Goal: Contribute content: Contribute content

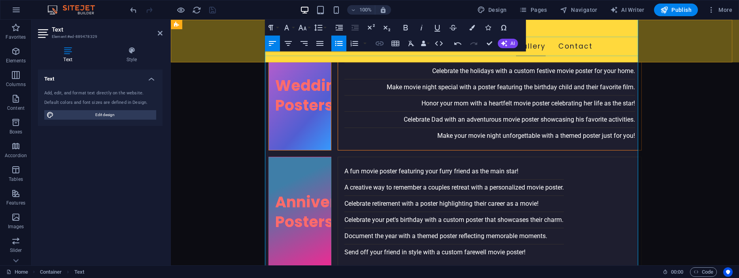
scroll to position [1736, 0]
type input "3/4"
checkbox input "false"
click at [381, 44] on icon "button" at bounding box center [379, 43] width 9 height 9
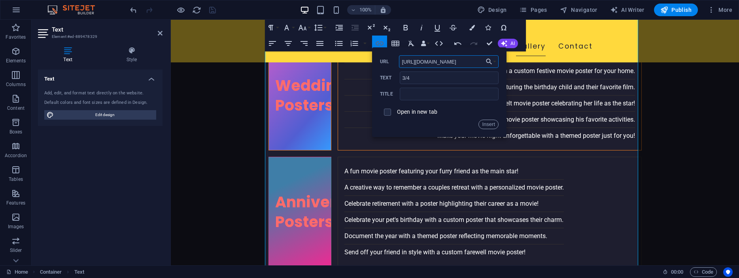
scroll to position [0, 77]
type input "[URL][DOMAIN_NAME]"
click at [390, 112] on span at bounding box center [387, 112] width 7 height 7
click at [388, 112] on input "checkbox" at bounding box center [386, 111] width 7 height 7
checkbox input "true"
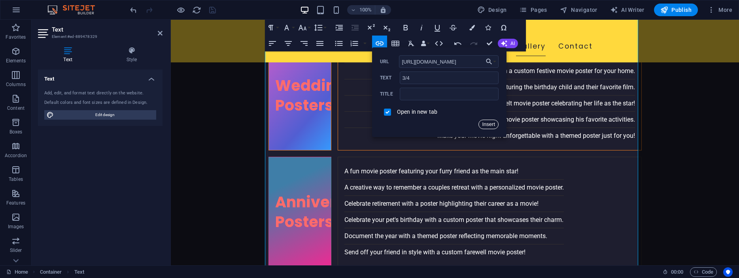
click at [486, 122] on button "Insert" at bounding box center [489, 124] width 20 height 9
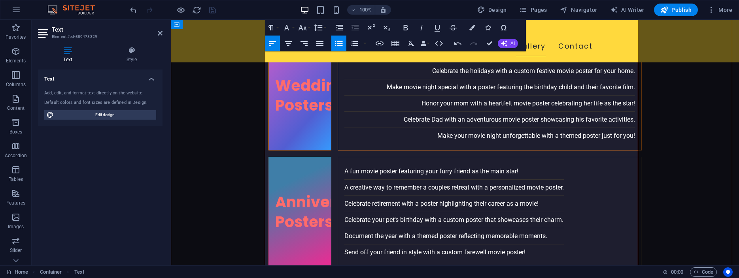
drag, startPoint x: 393, startPoint y: 206, endPoint x: 375, endPoint y: 206, distance: 17.8
type input "shots"
checkbox input "false"
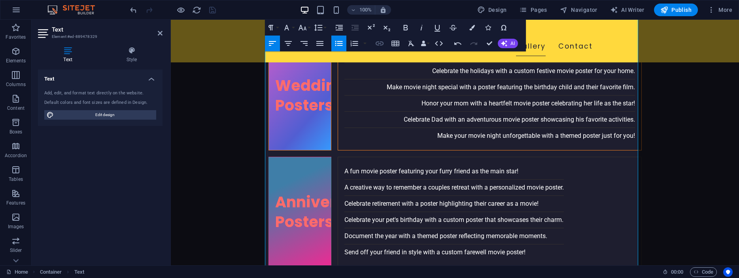
click at [378, 42] on icon "button" at bounding box center [380, 44] width 8 height 4
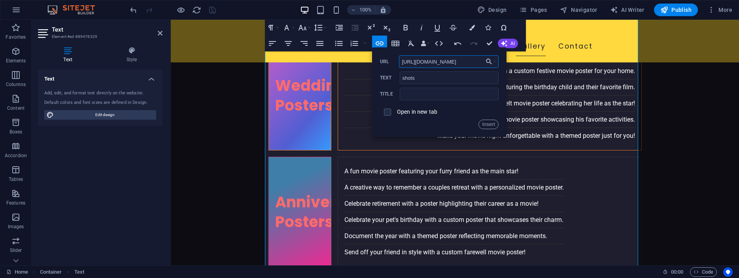
scroll to position [0, 107]
type input "[URL][DOMAIN_NAME]"
click at [387, 112] on input "checkbox" at bounding box center [386, 111] width 7 height 7
checkbox input "true"
click at [489, 125] on button "Insert" at bounding box center [489, 124] width 20 height 9
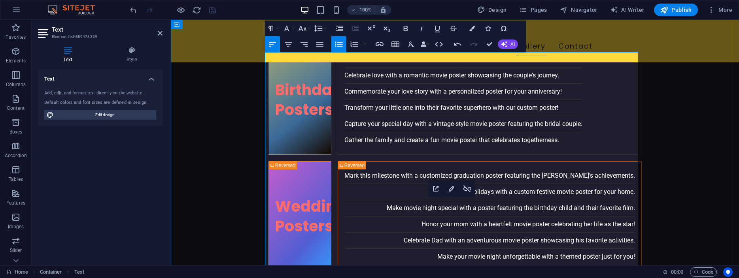
scroll to position [1655, 0]
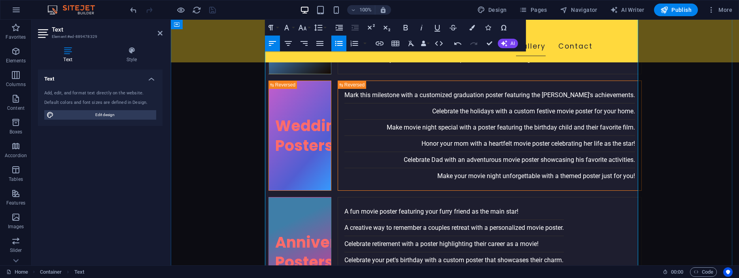
drag, startPoint x: 367, startPoint y: 149, endPoint x: 357, endPoint y: 149, distance: 10.3
type input "Not"
checkbox input "false"
click at [379, 42] on icon "button" at bounding box center [380, 44] width 8 height 4
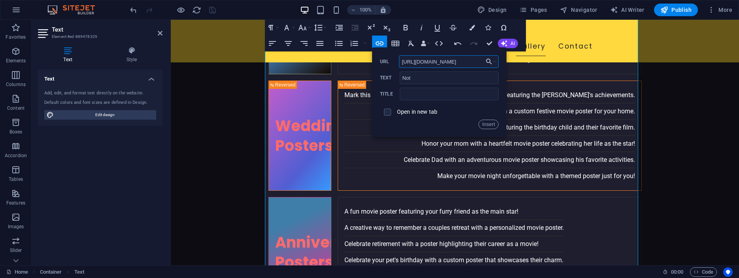
scroll to position [0, 77]
type input "[URL][DOMAIN_NAME]"
click at [387, 113] on input "checkbox" at bounding box center [386, 111] width 7 height 7
checkbox input "true"
click at [485, 124] on button "Insert" at bounding box center [489, 124] width 20 height 9
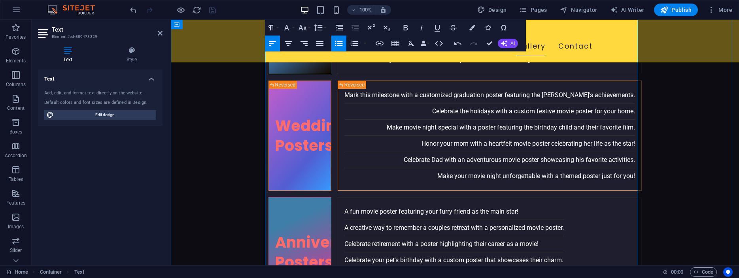
drag, startPoint x: 414, startPoint y: 158, endPoint x: 355, endPoint y: 158, distance: 58.9
type input "Looking directly into"
checkbox input "false"
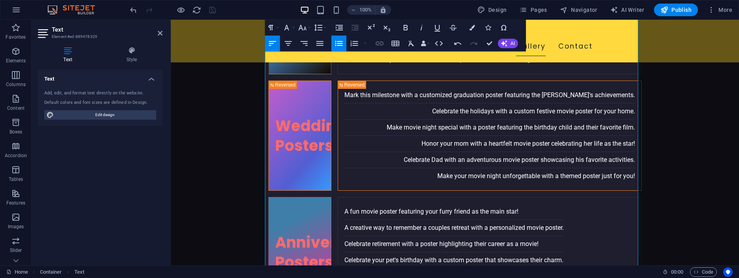
click at [380, 44] on icon "button" at bounding box center [380, 44] width 8 height 4
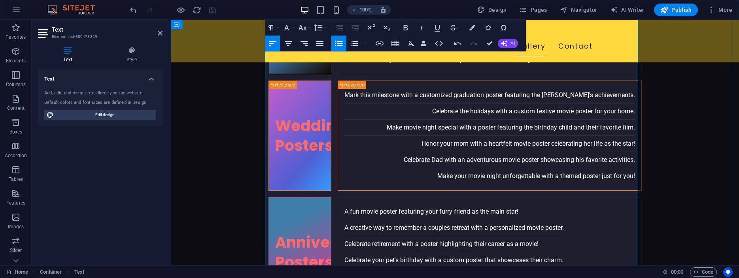
drag, startPoint x: 368, startPoint y: 178, endPoint x: 382, endPoint y: 180, distance: 14.3
type input "Angle"
click at [379, 41] on icon "button" at bounding box center [379, 43] width 9 height 9
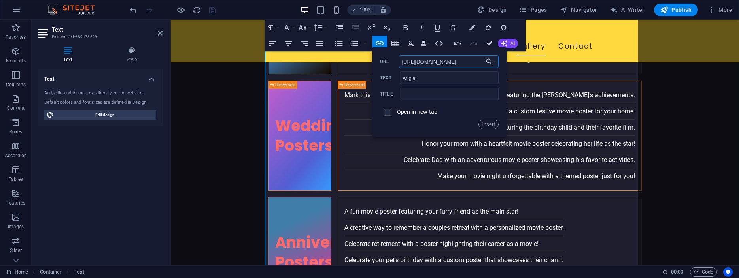
type input "[URL][DOMAIN_NAME]"
click at [386, 113] on input "checkbox" at bounding box center [386, 111] width 7 height 7
checkbox input "true"
click at [486, 122] on button "Insert" at bounding box center [489, 124] width 20 height 9
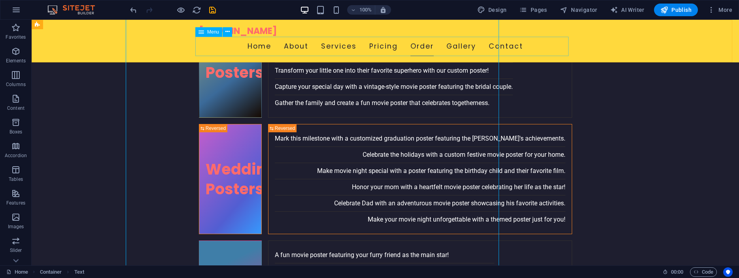
scroll to position [1739, 0]
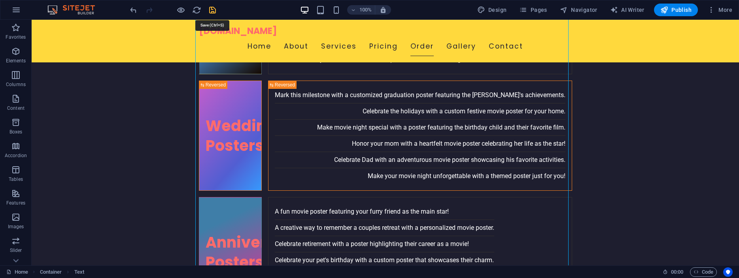
click at [210, 8] on icon "save" at bounding box center [212, 10] width 9 height 9
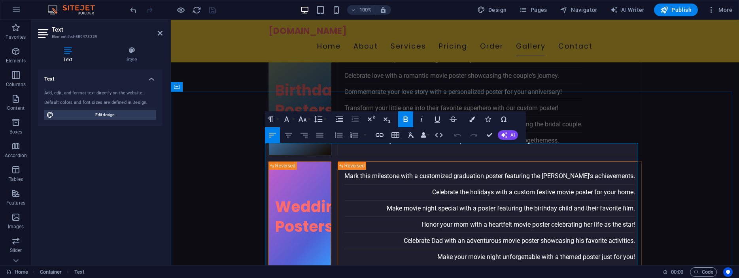
scroll to position [1736, 0]
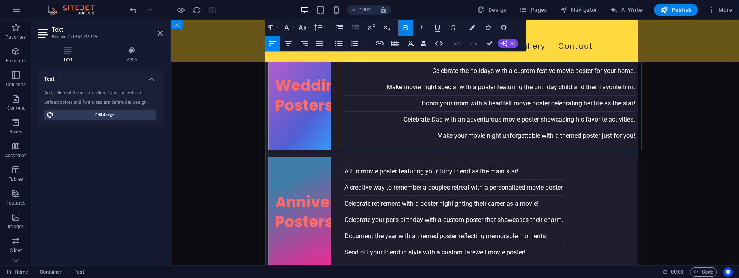
drag, startPoint x: 399, startPoint y: 138, endPoint x: 386, endPoint y: 140, distance: 13.5
click at [378, 45] on icon "button" at bounding box center [380, 44] width 8 height 4
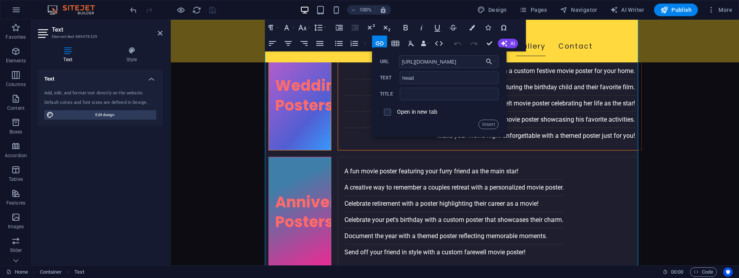
scroll to position [0, 74]
type input "[URL][DOMAIN_NAME]"
click at [388, 112] on input "checkbox" at bounding box center [386, 111] width 7 height 7
checkbox input "true"
click at [486, 123] on button "Insert" at bounding box center [489, 124] width 20 height 9
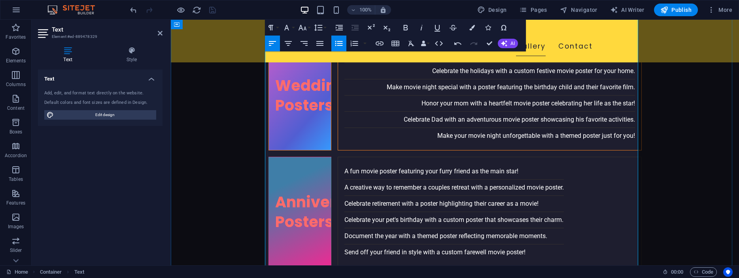
type input "Pensive"
checkbox input "false"
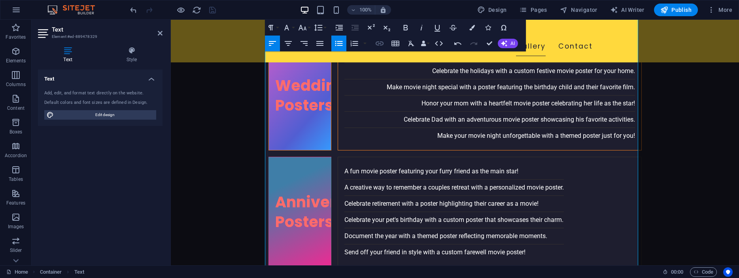
click at [379, 45] on icon "button" at bounding box center [379, 43] width 9 height 9
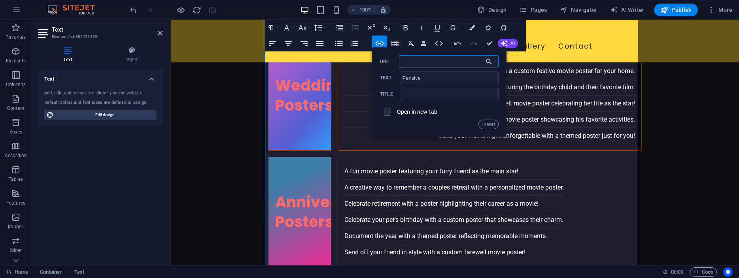
paste input "[URL][DOMAIN_NAME]"
type input "[URL][DOMAIN_NAME]"
click at [387, 111] on input "checkbox" at bounding box center [386, 111] width 7 height 7
checkbox input "true"
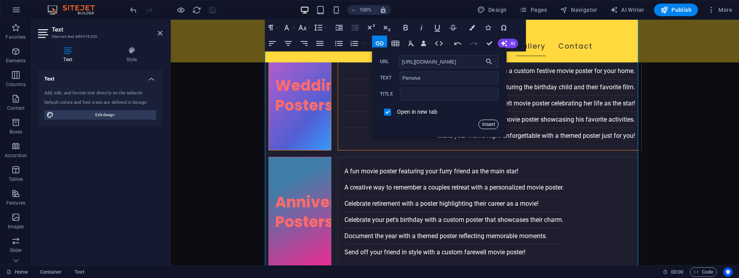
click at [486, 123] on button "Insert" at bounding box center [489, 124] width 20 height 9
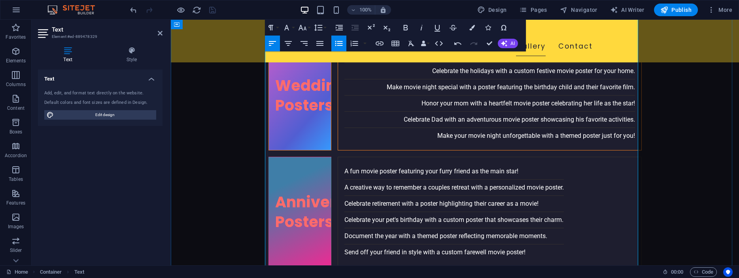
drag, startPoint x: 380, startPoint y: 159, endPoint x: 400, endPoint y: 161, distance: 20.2
type input "serious"
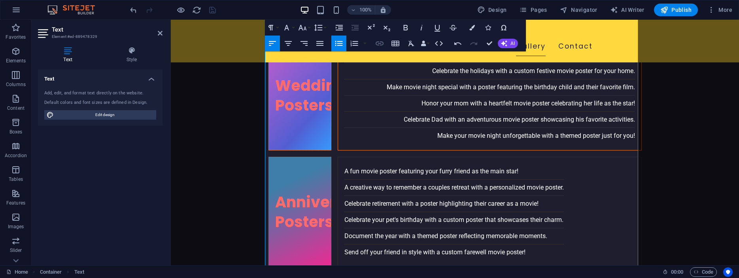
checkbox input "false"
click at [379, 45] on icon "button" at bounding box center [380, 44] width 8 height 4
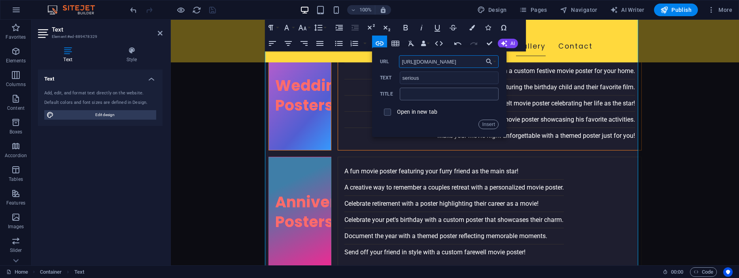
scroll to position [0, 107]
type input "[URL][DOMAIN_NAME]"
click at [389, 112] on input "checkbox" at bounding box center [386, 111] width 7 height 7
checkbox input "true"
click at [492, 124] on button "Insert" at bounding box center [489, 124] width 20 height 9
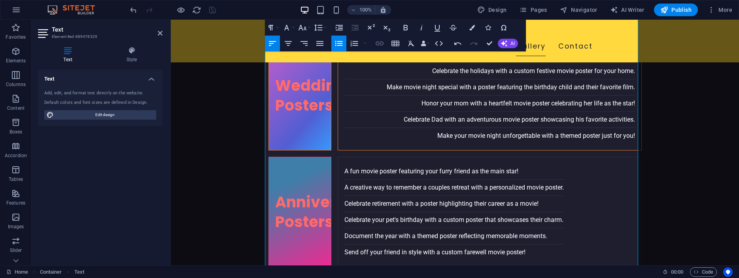
type input "Couples"
checkbox input "false"
click at [378, 44] on icon "button" at bounding box center [379, 43] width 9 height 9
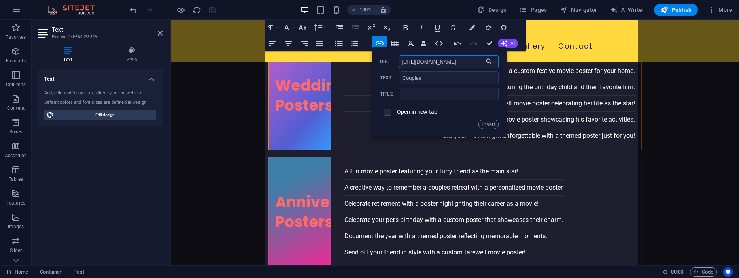
type input "[URL][DOMAIN_NAME]"
click at [390, 112] on input "checkbox" at bounding box center [386, 111] width 7 height 7
checkbox input "true"
click at [488, 123] on button "Insert" at bounding box center [489, 124] width 20 height 9
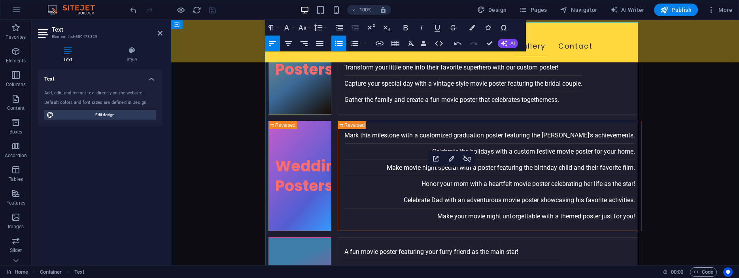
scroll to position [1736, 0]
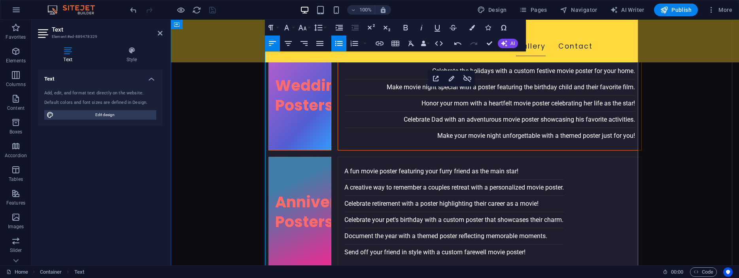
type input "[URL][DOMAIN_NAME]"
type input "Smiling photos"
click at [377, 44] on icon "button" at bounding box center [379, 43] width 9 height 9
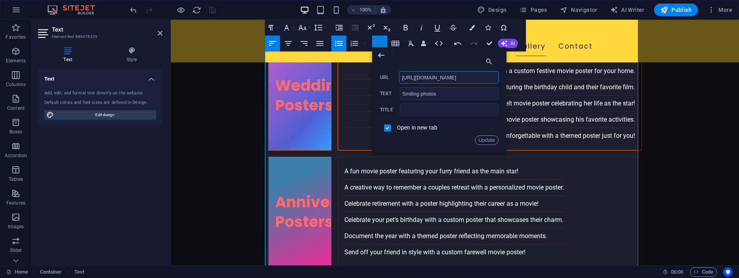
checkbox input "true"
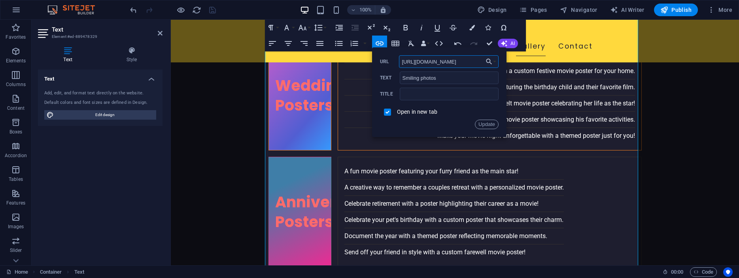
click at [459, 61] on input "[URL][DOMAIN_NAME]" at bounding box center [449, 61] width 100 height 13
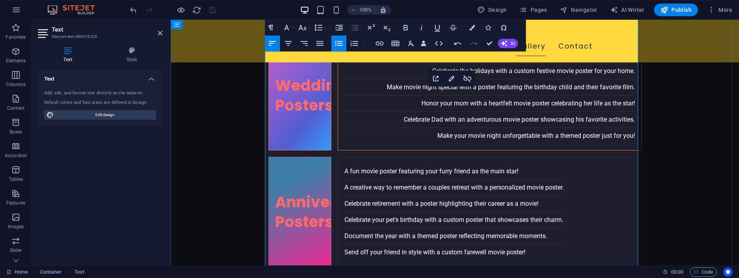
drag, startPoint x: 399, startPoint y: 166, endPoint x: 380, endPoint y: 166, distance: 19.0
click at [381, 42] on icon "button" at bounding box center [380, 44] width 8 height 4
type input "Smiling photos"
checkbox input "true"
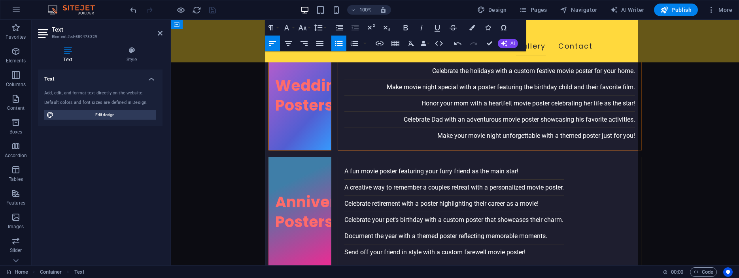
drag, startPoint x: 397, startPoint y: 168, endPoint x: 380, endPoint y: 167, distance: 17.0
click at [378, 43] on icon "button" at bounding box center [379, 43] width 9 height 9
type input "Smiling photos"
checkbox input "true"
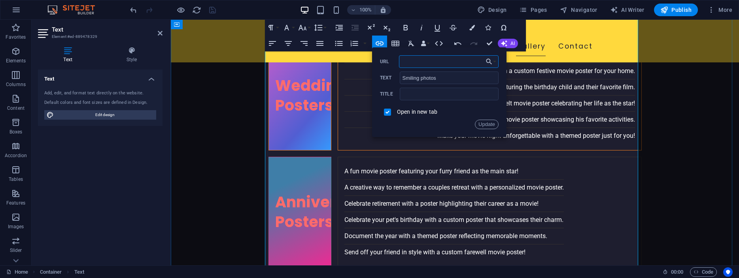
scroll to position [0, 0]
paste input "[URL][DOMAIN_NAME]"
type input "[URL][DOMAIN_NAME]"
click at [484, 124] on button "Update" at bounding box center [487, 124] width 24 height 9
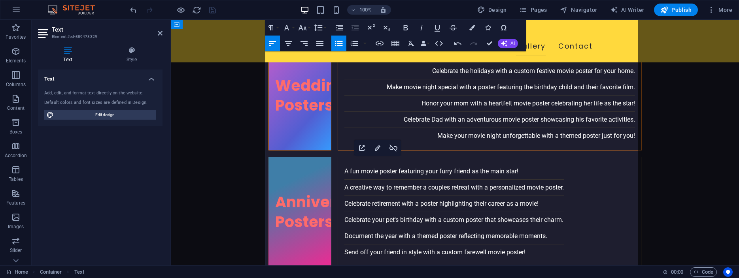
drag, startPoint x: 491, startPoint y: 195, endPoint x: 514, endPoint y: 196, distance: 23.0
type input "dancing"
checkbox input "false"
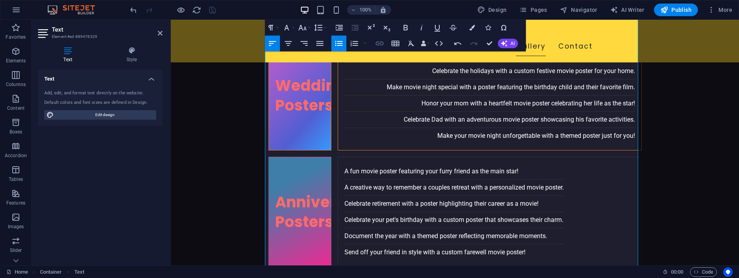
click at [382, 45] on icon "button" at bounding box center [380, 44] width 8 height 4
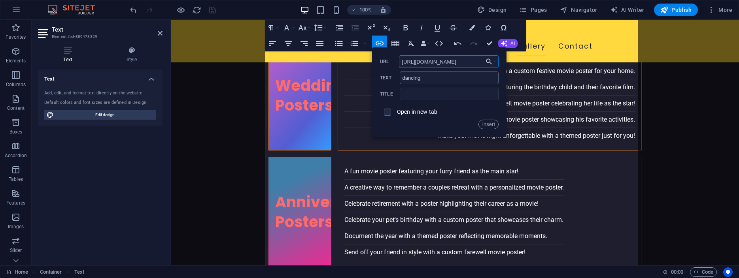
scroll to position [0, 77]
type input "[URL][DOMAIN_NAME]"
click at [386, 112] on input "checkbox" at bounding box center [386, 111] width 7 height 7
checkbox input "true"
click at [486, 123] on button "Insert" at bounding box center [489, 124] width 20 height 9
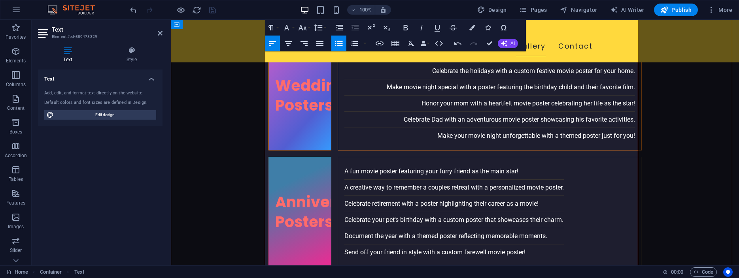
drag, startPoint x: 517, startPoint y: 197, endPoint x: 524, endPoint y: 196, distance: 7.5
type input "etc"
checkbox input "false"
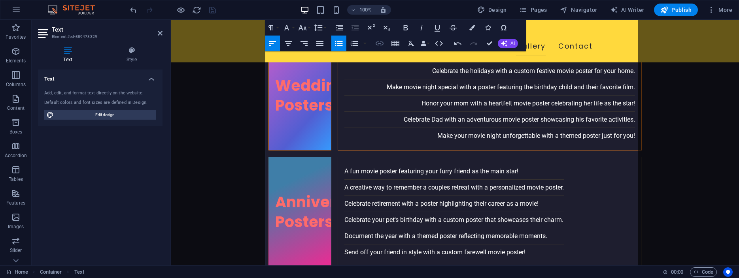
click at [379, 42] on icon "button" at bounding box center [380, 44] width 8 height 4
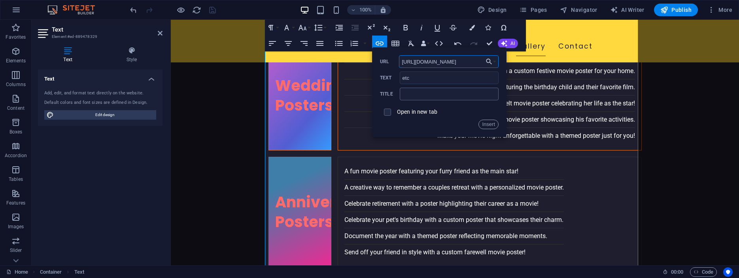
scroll to position [0, 107]
type input "[URL][DOMAIN_NAME]"
click at [388, 112] on input "checkbox" at bounding box center [386, 111] width 7 height 7
checkbox input "true"
click at [486, 123] on button "Insert" at bounding box center [489, 124] width 20 height 9
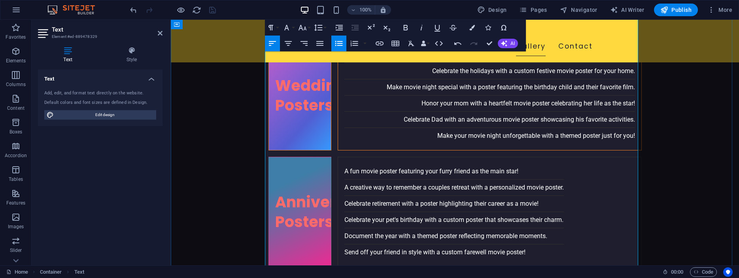
drag, startPoint x: 379, startPoint y: 148, endPoint x: 356, endPoint y: 146, distance: 23.4
type input "Looking"
checkbox input "false"
click at [380, 44] on icon "button" at bounding box center [380, 44] width 8 height 4
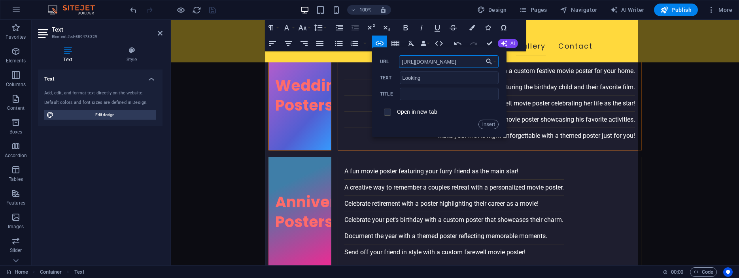
type input "[URL][DOMAIN_NAME]"
click at [388, 112] on input "checkbox" at bounding box center [386, 111] width 7 height 7
checkbox input "true"
click at [485, 123] on button "Insert" at bounding box center [489, 124] width 20 height 9
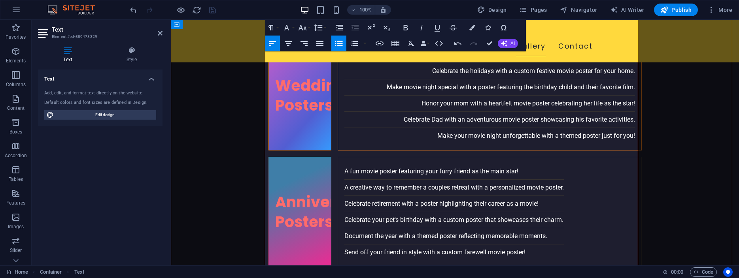
drag, startPoint x: 418, startPoint y: 137, endPoint x: 402, endPoint y: 139, distance: 16.3
type input "shots"
checkbox input "false"
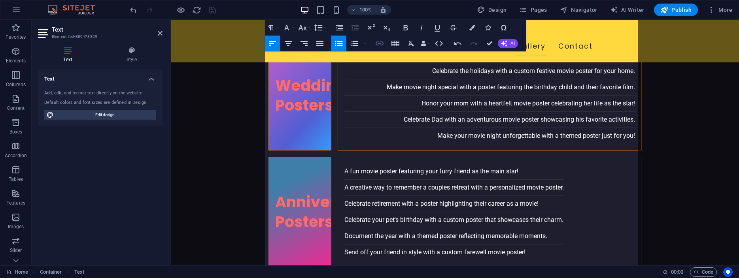
click at [378, 43] on icon "button" at bounding box center [380, 44] width 8 height 4
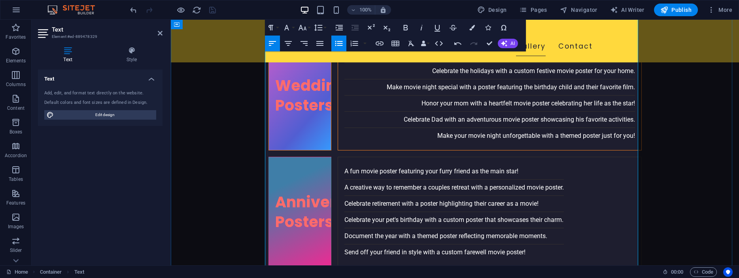
drag, startPoint x: 380, startPoint y: 148, endPoint x: 388, endPoint y: 148, distance: 7.9
type input "off"
click at [381, 44] on icon "button" at bounding box center [380, 44] width 8 height 4
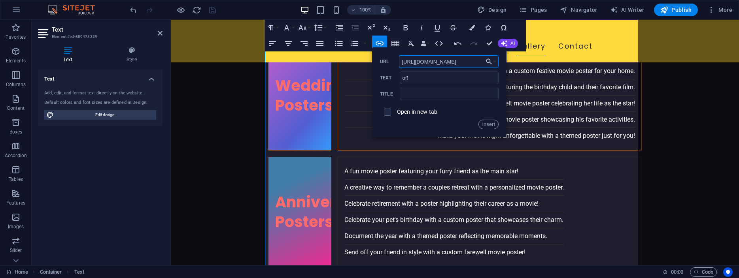
scroll to position [0, 77]
type input "[URL][DOMAIN_NAME]"
click at [390, 113] on span at bounding box center [387, 112] width 7 height 7
click at [386, 114] on input "checkbox" at bounding box center [386, 111] width 7 height 7
checkbox input "true"
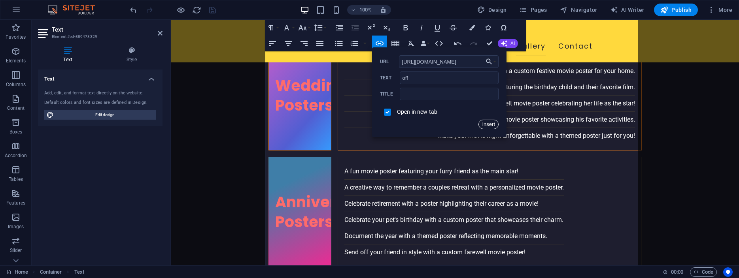
click at [484, 122] on button "Insert" at bounding box center [489, 124] width 20 height 9
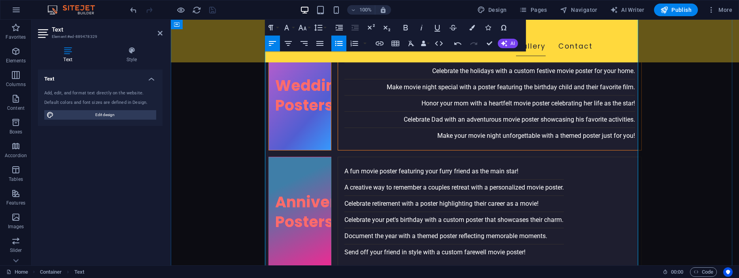
drag, startPoint x: 414, startPoint y: 157, endPoint x: 403, endPoint y: 157, distance: 11.9
type input "look"
checkbox input "false"
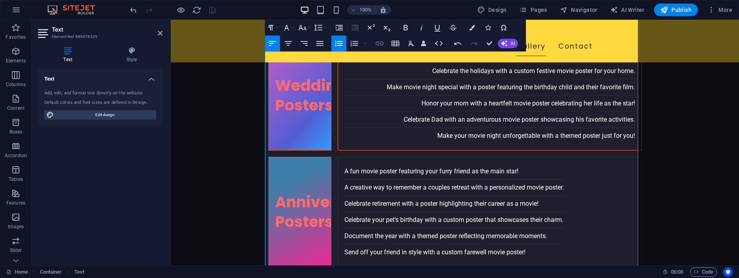
click at [380, 45] on icon "button" at bounding box center [379, 43] width 9 height 9
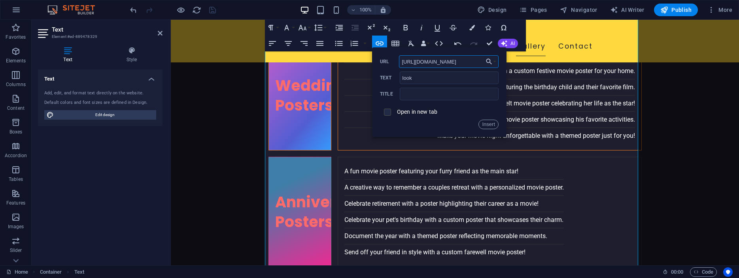
type input "[URL][DOMAIN_NAME]"
click at [386, 111] on input "checkbox" at bounding box center [386, 111] width 7 height 7
checkbox input "true"
click at [489, 122] on button "Insert" at bounding box center [489, 124] width 20 height 9
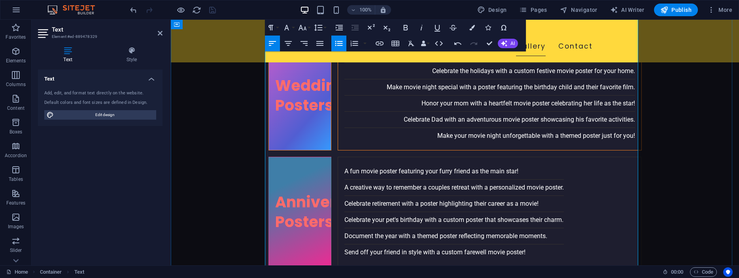
drag, startPoint x: 372, startPoint y: 100, endPoint x: 356, endPoint y: 98, distance: 15.9
type input "Close"
checkbox input "false"
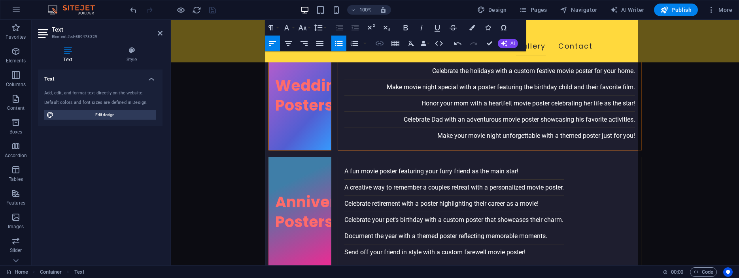
click at [378, 42] on icon "button" at bounding box center [380, 44] width 8 height 4
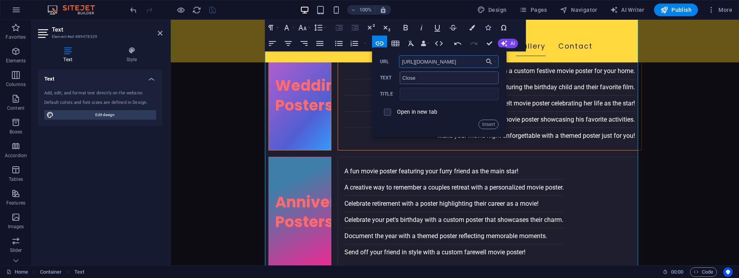
scroll to position [0, 110]
type input "[URL][DOMAIN_NAME]"
click at [388, 112] on input "checkbox" at bounding box center [386, 111] width 7 height 7
checkbox input "true"
click at [487, 122] on button "Insert" at bounding box center [489, 124] width 20 height 9
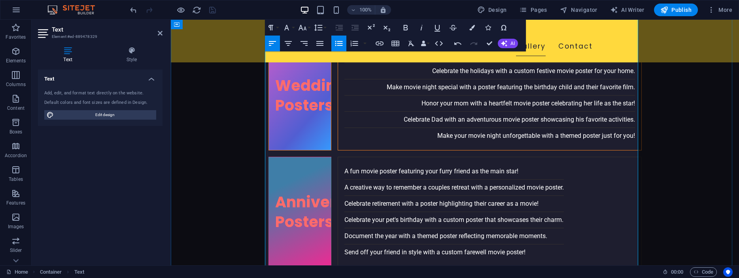
drag, startPoint x: 388, startPoint y: 110, endPoint x: 369, endPoint y: 110, distance: 19.4
type input "looking"
checkbox input "false"
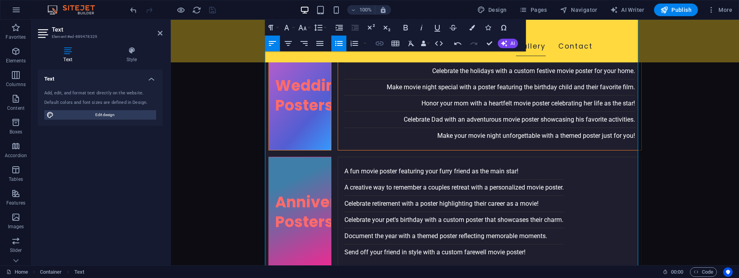
click at [378, 45] on icon "button" at bounding box center [379, 43] width 9 height 9
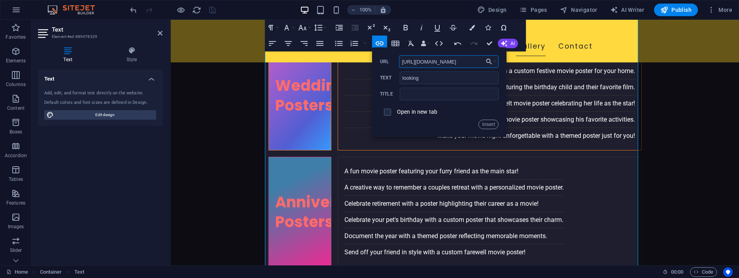
scroll to position [0, 107]
type input "[URL][DOMAIN_NAME]"
click at [388, 113] on input "checkbox" at bounding box center [386, 111] width 7 height 7
checkbox input "true"
click at [489, 123] on button "Insert" at bounding box center [489, 124] width 20 height 9
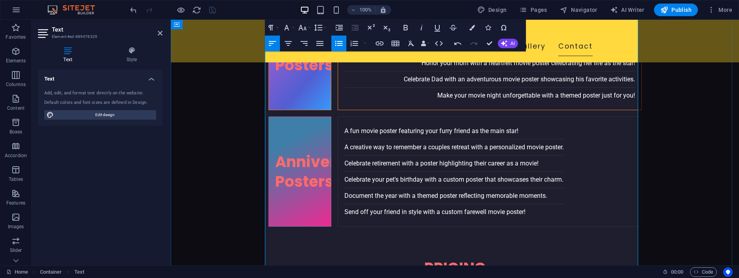
drag, startPoint x: 379, startPoint y: 205, endPoint x: 356, endPoint y: 206, distance: 23.7
type input "Unusual"
checkbox input "false"
click at [380, 41] on icon "button" at bounding box center [379, 43] width 9 height 9
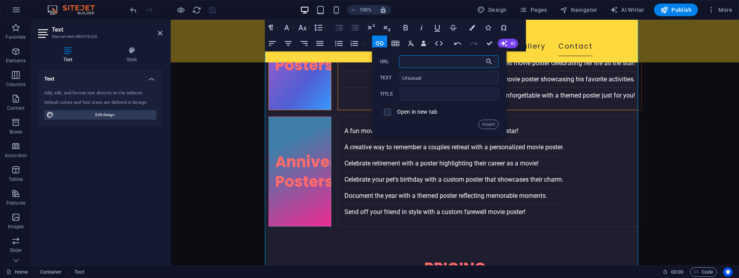
paste input "[URL][DOMAIN_NAME]"
type input "[URL][DOMAIN_NAME]"
click at [388, 112] on input "checkbox" at bounding box center [386, 111] width 7 height 7
checkbox input "true"
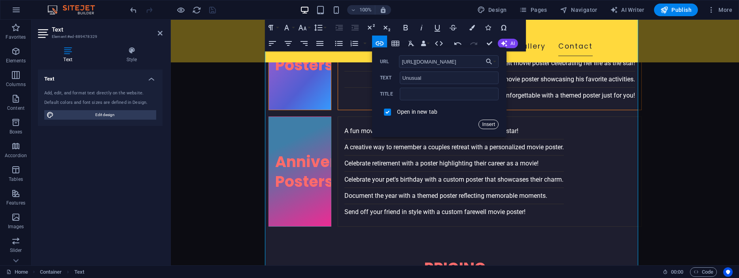
click at [488, 124] on button "Insert" at bounding box center [489, 124] width 20 height 9
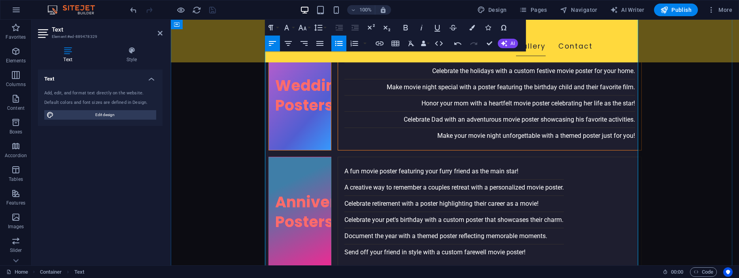
drag, startPoint x: 414, startPoint y: 119, endPoint x: 424, endPoint y: 119, distance: 10.3
type input "the"
checkbox input "false"
click at [378, 44] on icon "button" at bounding box center [379, 43] width 9 height 9
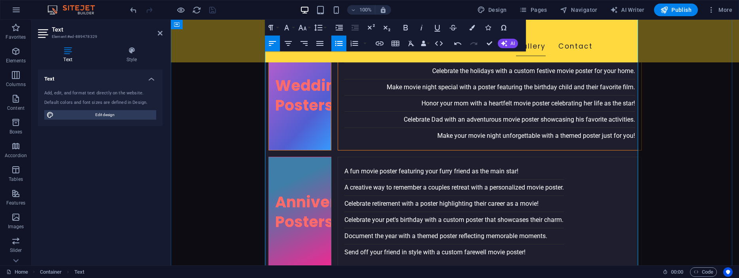
drag, startPoint x: 400, startPoint y: 109, endPoint x: 390, endPoint y: 109, distance: 10.3
type input "into"
click at [380, 42] on icon "button" at bounding box center [380, 44] width 8 height 4
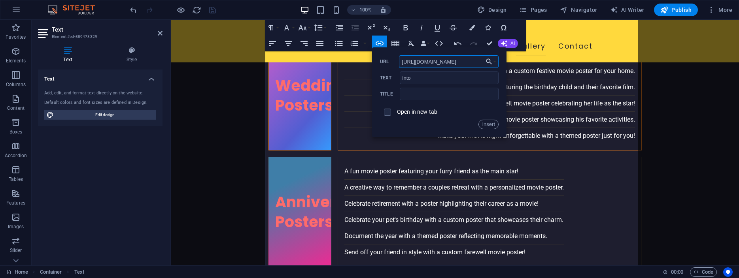
scroll to position [0, 77]
type input "[URL][DOMAIN_NAME]"
click at [386, 112] on input "checkbox" at bounding box center [386, 111] width 7 height 7
checkbox input "true"
click at [484, 123] on button "Insert" at bounding box center [489, 124] width 20 height 9
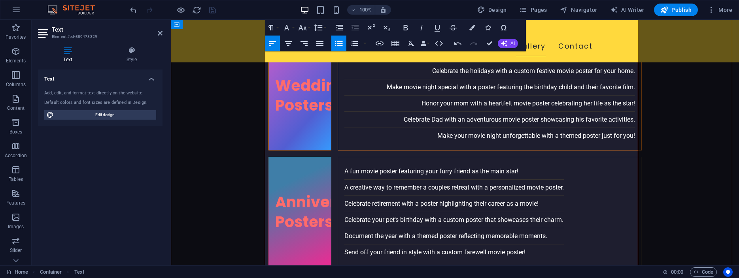
drag, startPoint x: 411, startPoint y: 108, endPoint x: 403, endPoint y: 110, distance: 8.8
type input "the"
checkbox input "false"
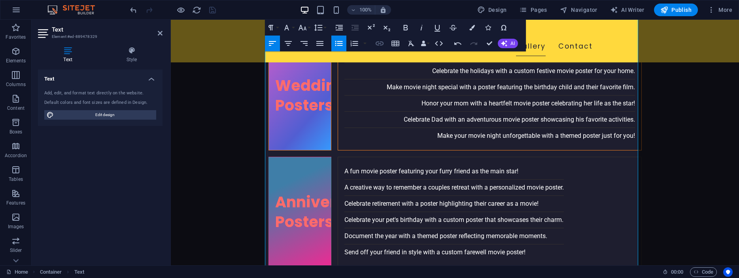
click at [380, 41] on icon "button" at bounding box center [379, 43] width 9 height 9
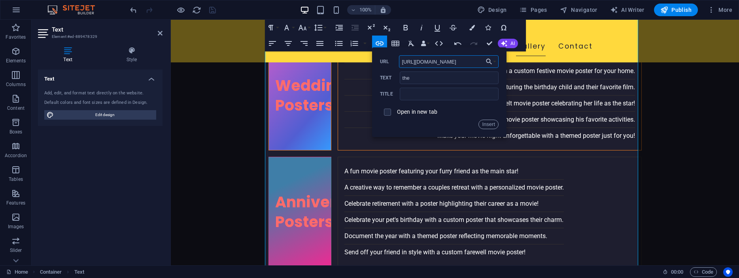
scroll to position [0, 99]
type input "[URL][DOMAIN_NAME]"
click at [386, 113] on input "checkbox" at bounding box center [386, 111] width 7 height 7
checkbox input "true"
click at [487, 121] on button "Insert" at bounding box center [489, 124] width 20 height 9
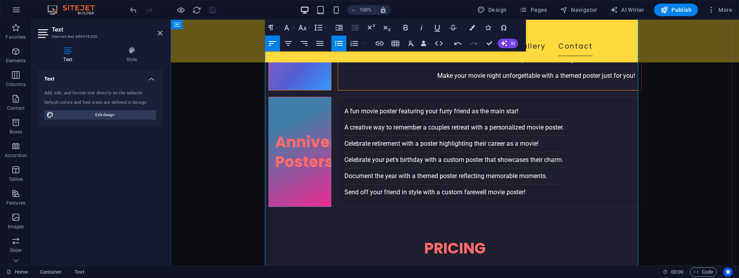
scroll to position [1816, 0]
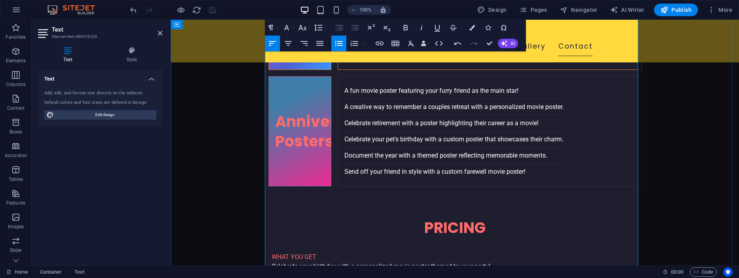
type input "objects"
checkbox input "false"
click at [379, 44] on icon "button" at bounding box center [380, 44] width 8 height 4
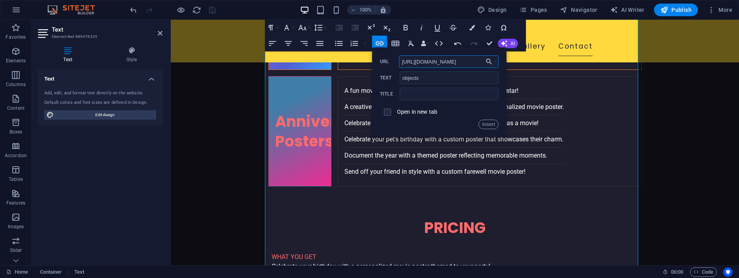
scroll to position [0, 107]
type input "[URL][DOMAIN_NAME]"
click at [388, 112] on input "checkbox" at bounding box center [386, 111] width 7 height 7
checkbox input "true"
click at [488, 123] on button "Insert" at bounding box center [489, 124] width 20 height 9
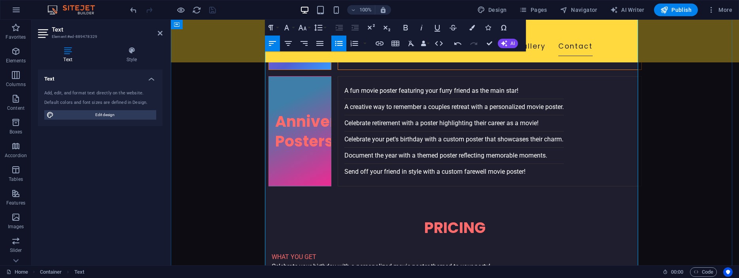
drag, startPoint x: 408, startPoint y: 116, endPoint x: 424, endPoint y: 115, distance: 15.8
type input "action"
checkbox input "false"
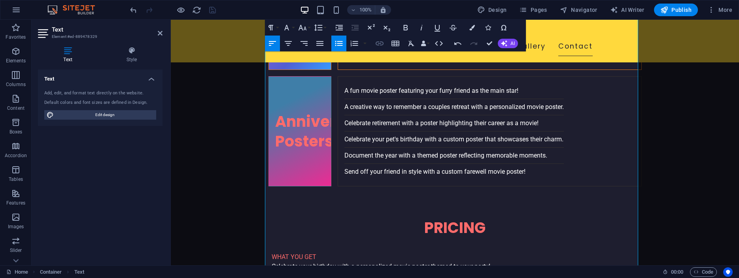
click at [381, 43] on icon "button" at bounding box center [379, 43] width 9 height 9
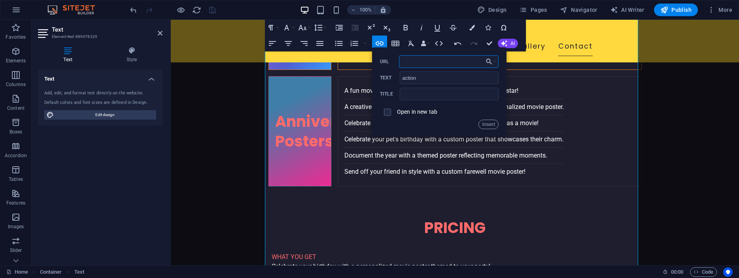
paste input "[URL][DOMAIN_NAME]"
type input "[URL][DOMAIN_NAME]"
click at [386, 112] on input "checkbox" at bounding box center [386, 111] width 7 height 7
checkbox input "true"
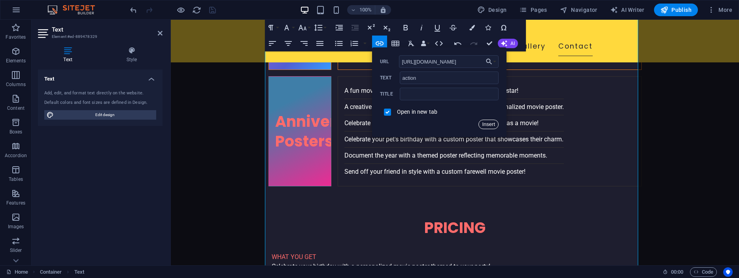
click at [491, 124] on button "Insert" at bounding box center [489, 124] width 20 height 9
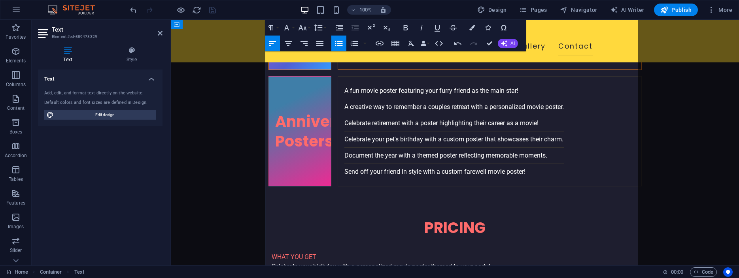
drag, startPoint x: 488, startPoint y: 41, endPoint x: 227, endPoint y: 96, distance: 267.1
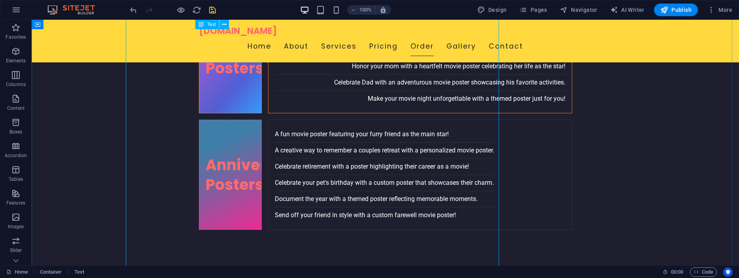
scroll to position [1860, 0]
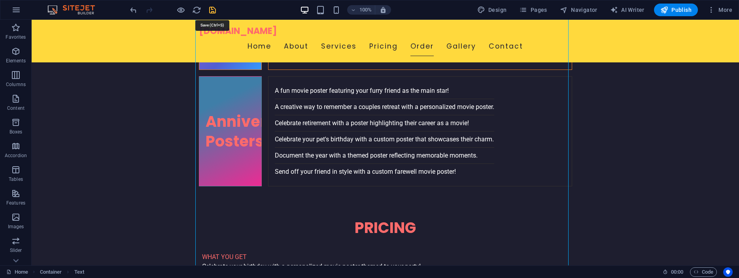
click at [212, 11] on icon "save" at bounding box center [212, 10] width 9 height 9
